Goal: Task Accomplishment & Management: Manage account settings

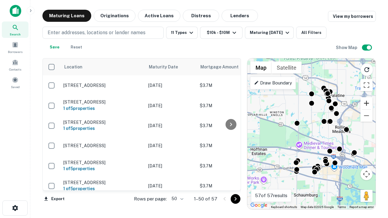
click at [367, 103] on button "Zoom in" at bounding box center [367, 103] width 12 height 12
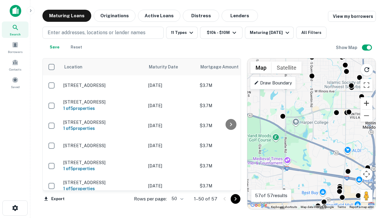
click at [367, 103] on button "Zoom in" at bounding box center [367, 103] width 12 height 12
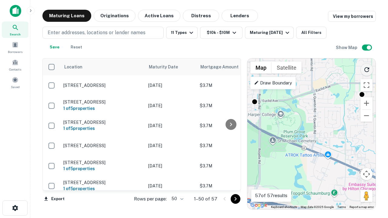
click at [367, 69] on icon "Reload search area" at bounding box center [366, 69] width 7 height 7
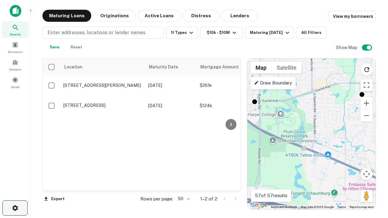
click at [15, 208] on icon "button" at bounding box center [15, 208] width 7 height 7
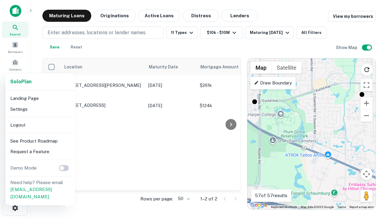
click at [40, 125] on li "Logout" at bounding box center [40, 125] width 65 height 11
